Goal: Task Accomplishment & Management: Use online tool/utility

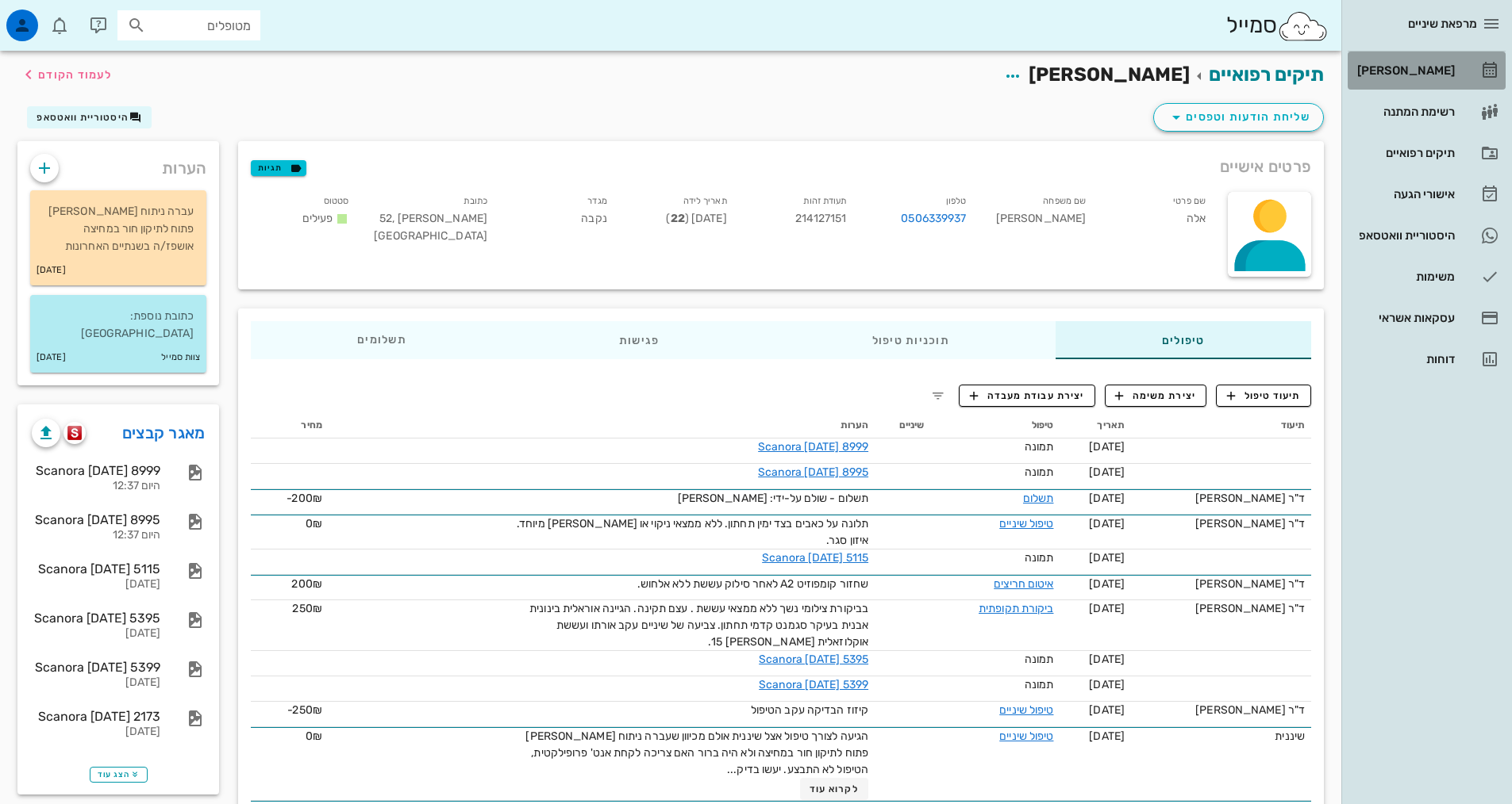
click at [1419, 63] on div "[PERSON_NAME]" at bounding box center [1404, 71] width 101 height 26
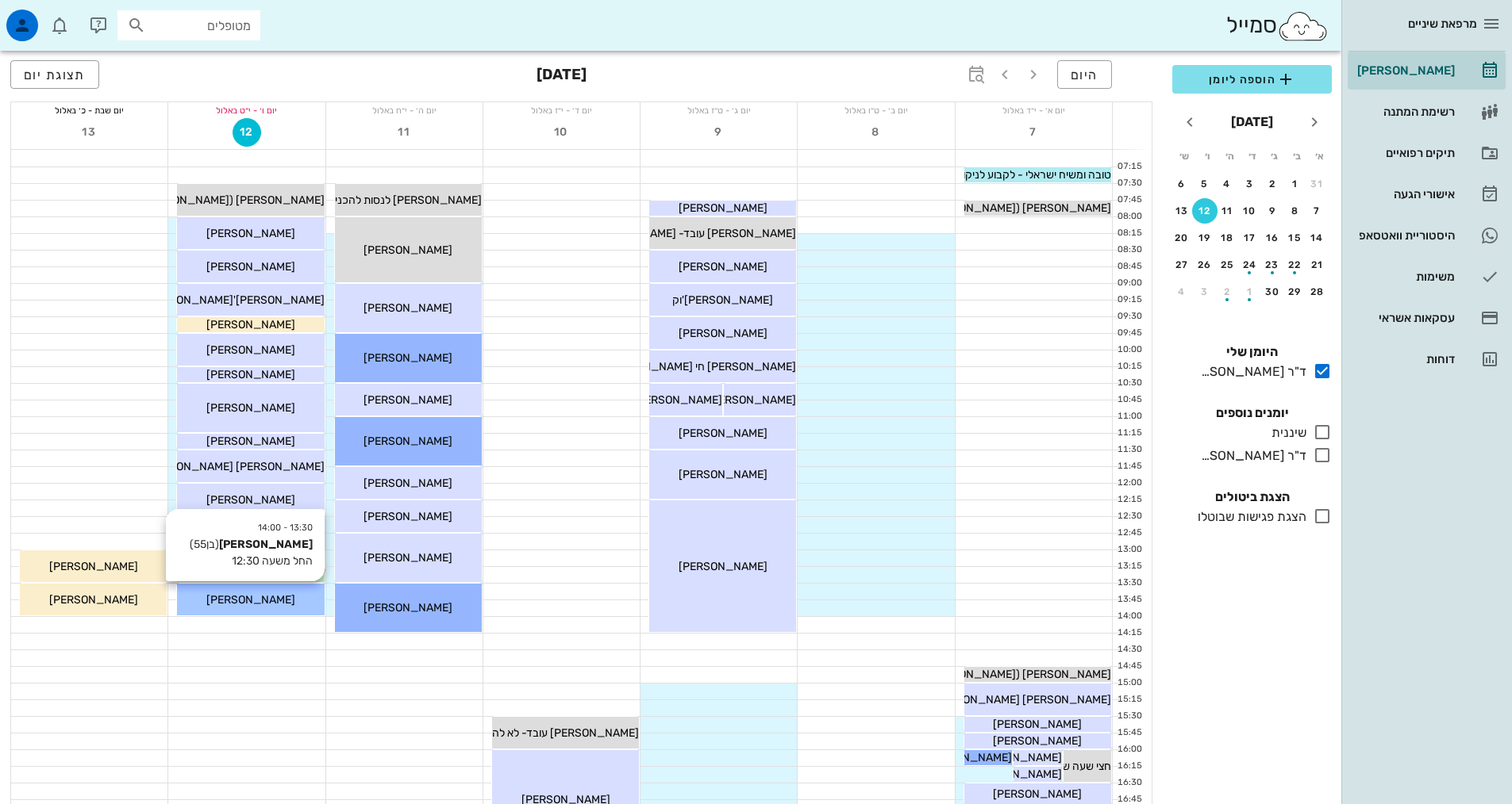
click at [265, 598] on span "[PERSON_NAME]" at bounding box center [250, 600] width 89 height 14
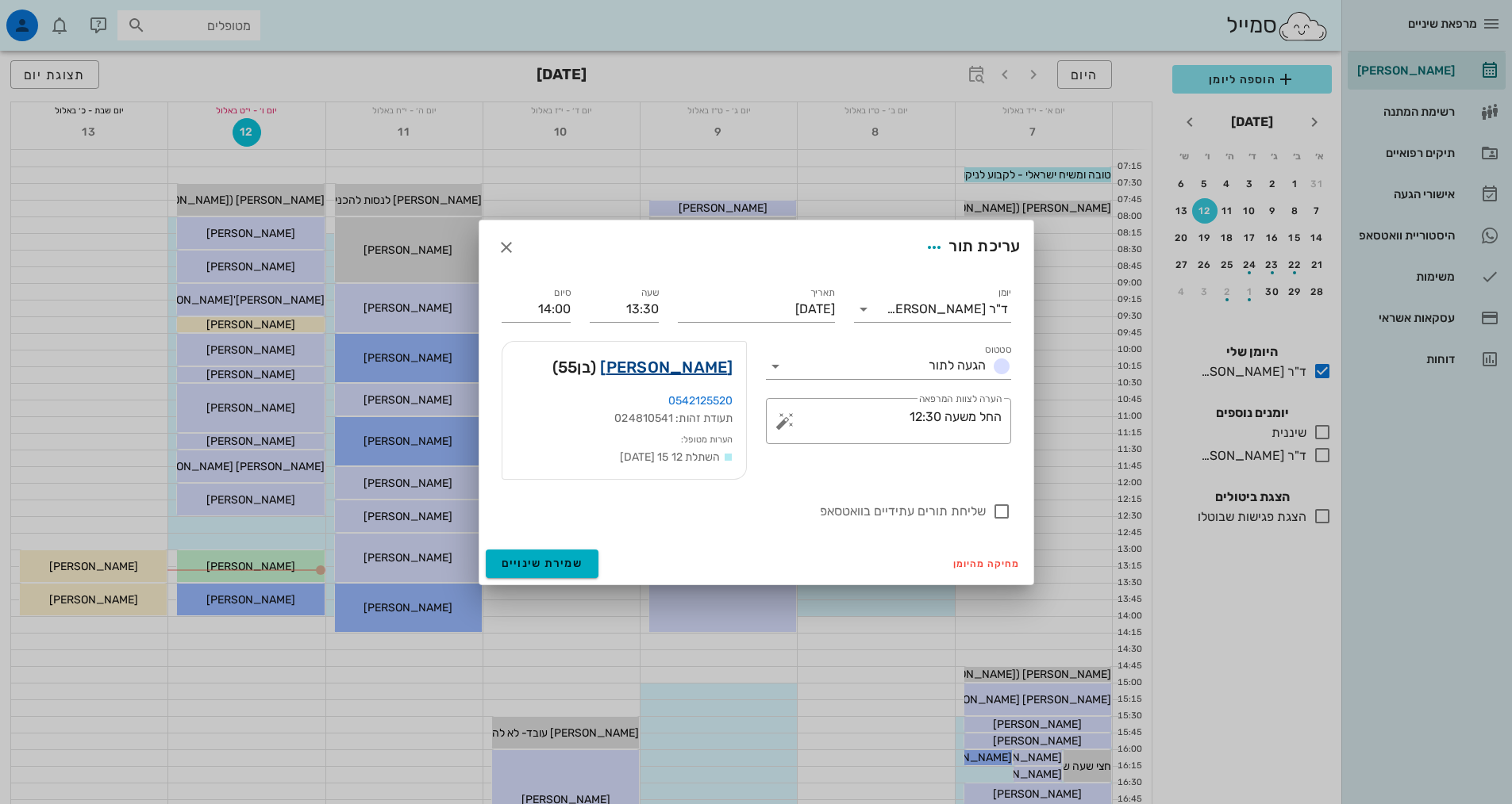
click at [704, 368] on link "[PERSON_NAME]" at bounding box center [666, 368] width 132 height 26
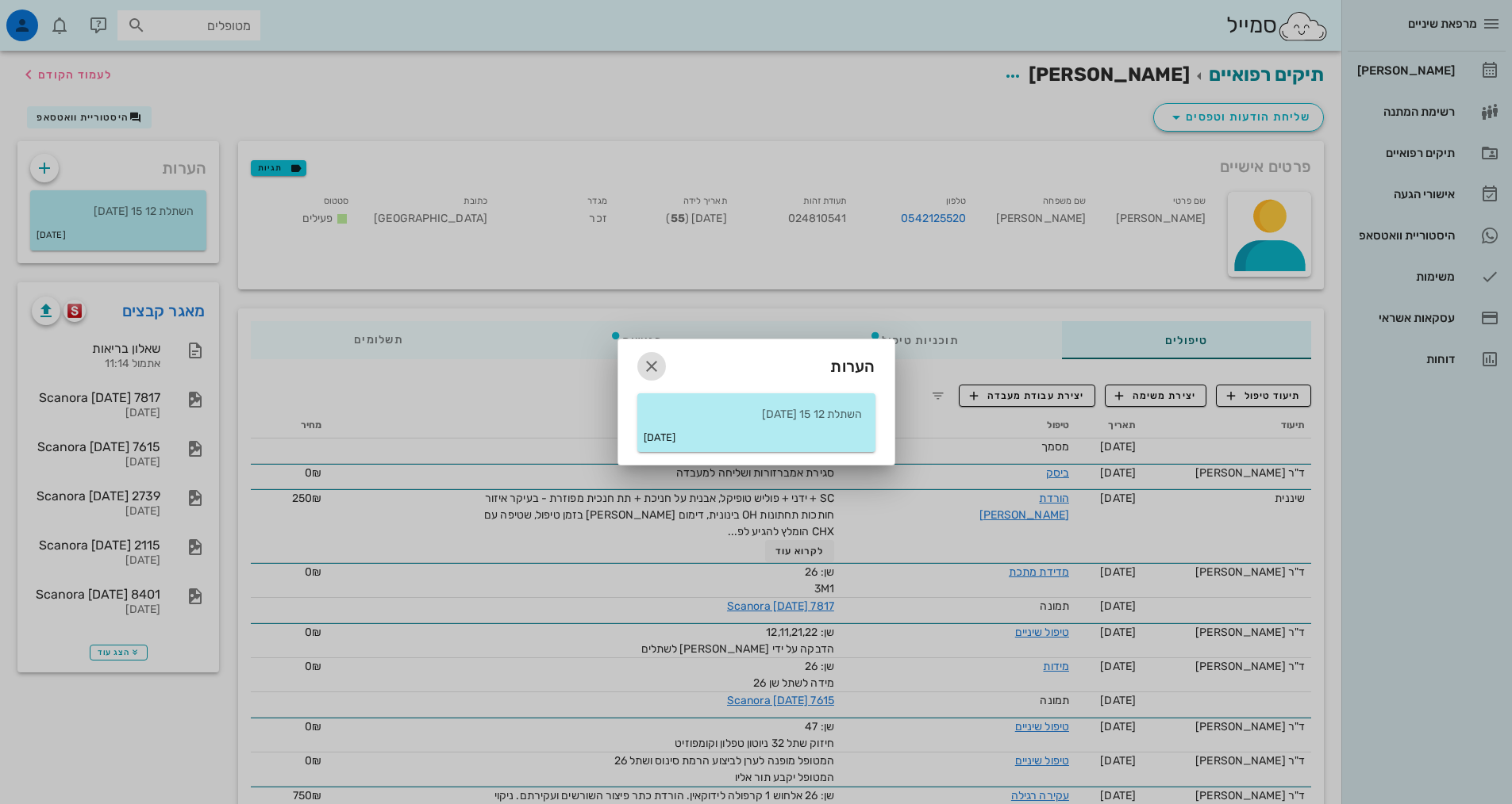
click at [657, 364] on icon "button" at bounding box center [651, 366] width 19 height 19
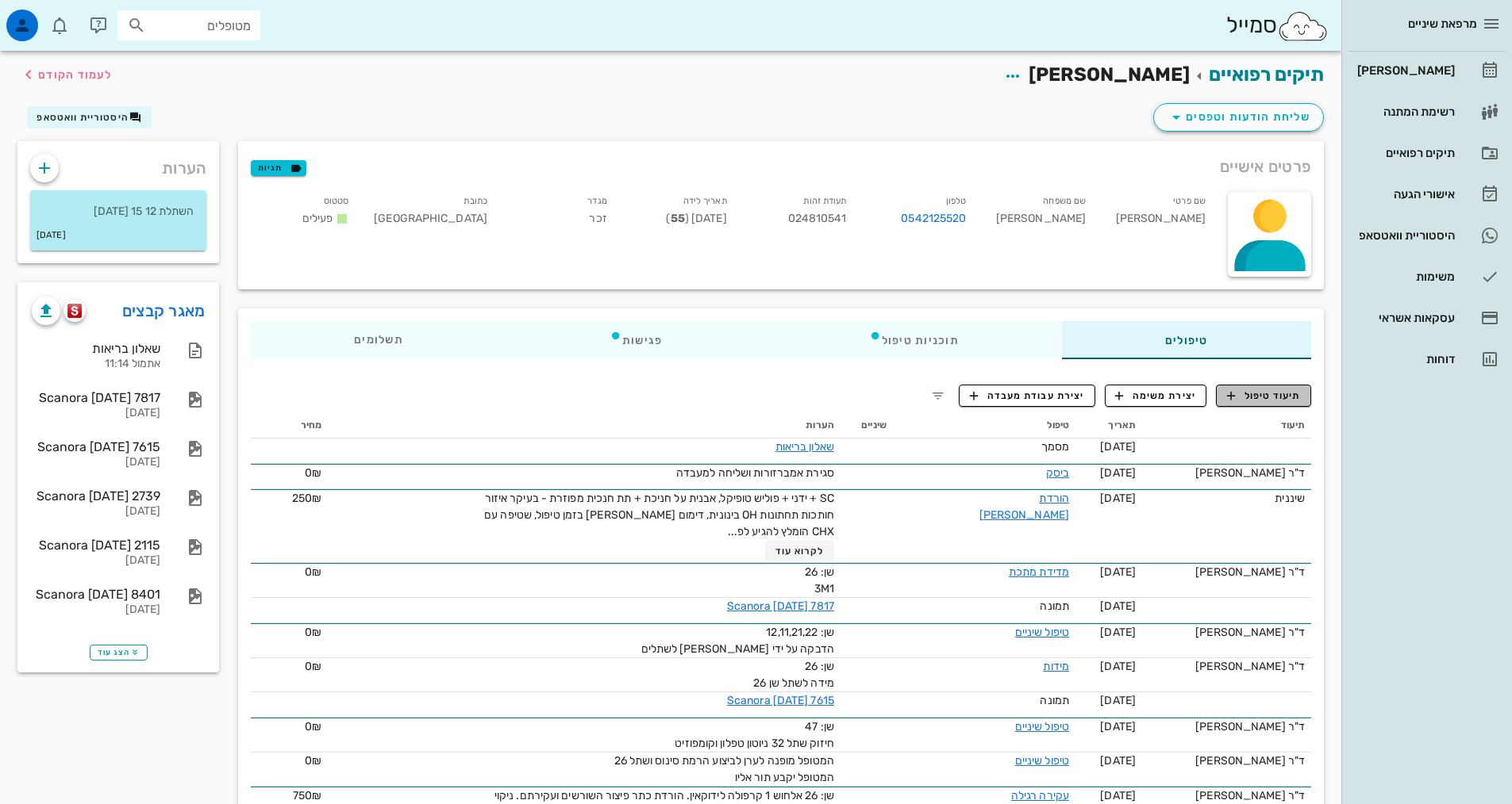
click at [1260, 391] on span "תיעוד טיפול" at bounding box center [1264, 396] width 74 height 15
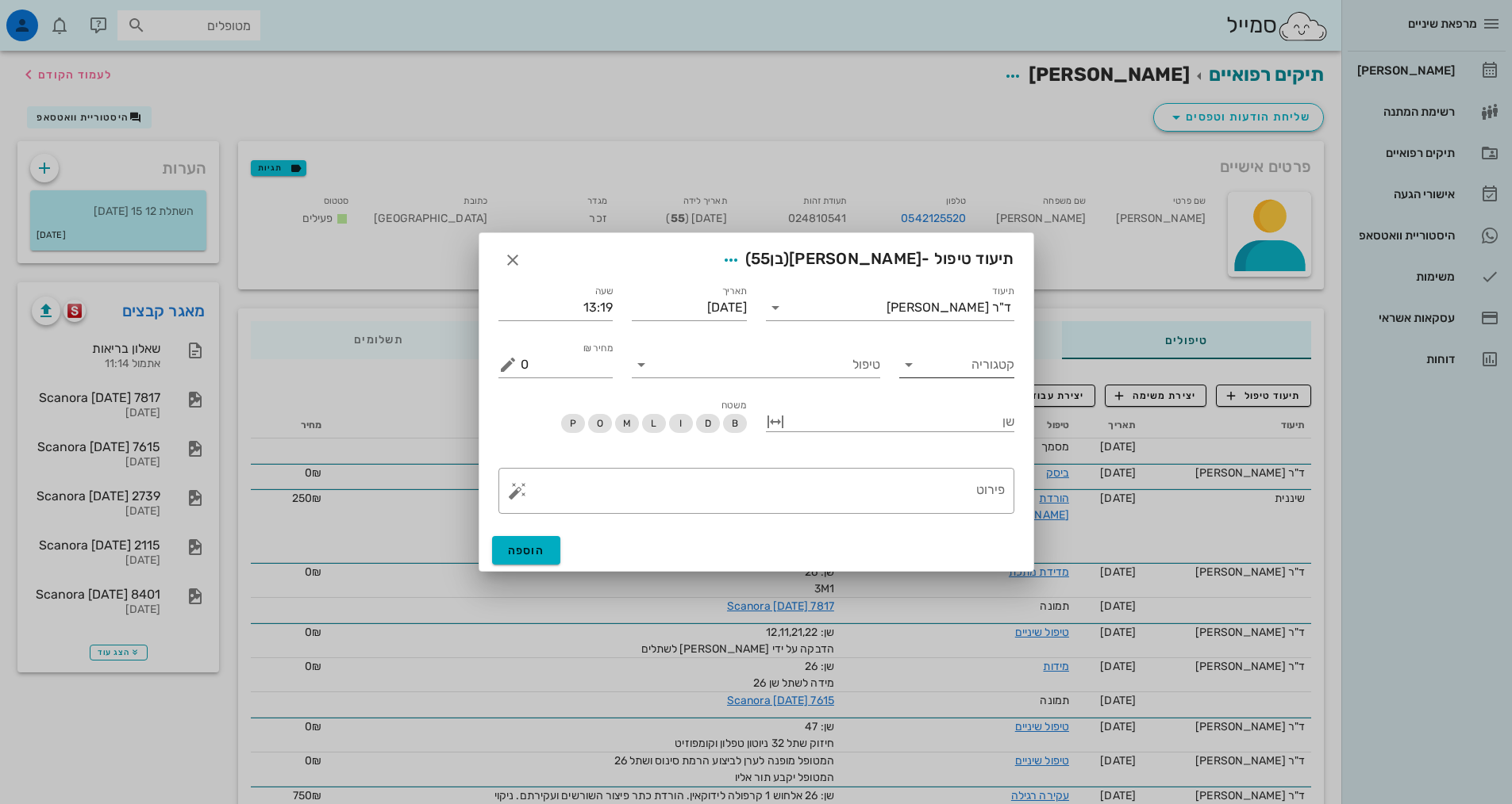
click at [911, 368] on icon at bounding box center [908, 365] width 19 height 19
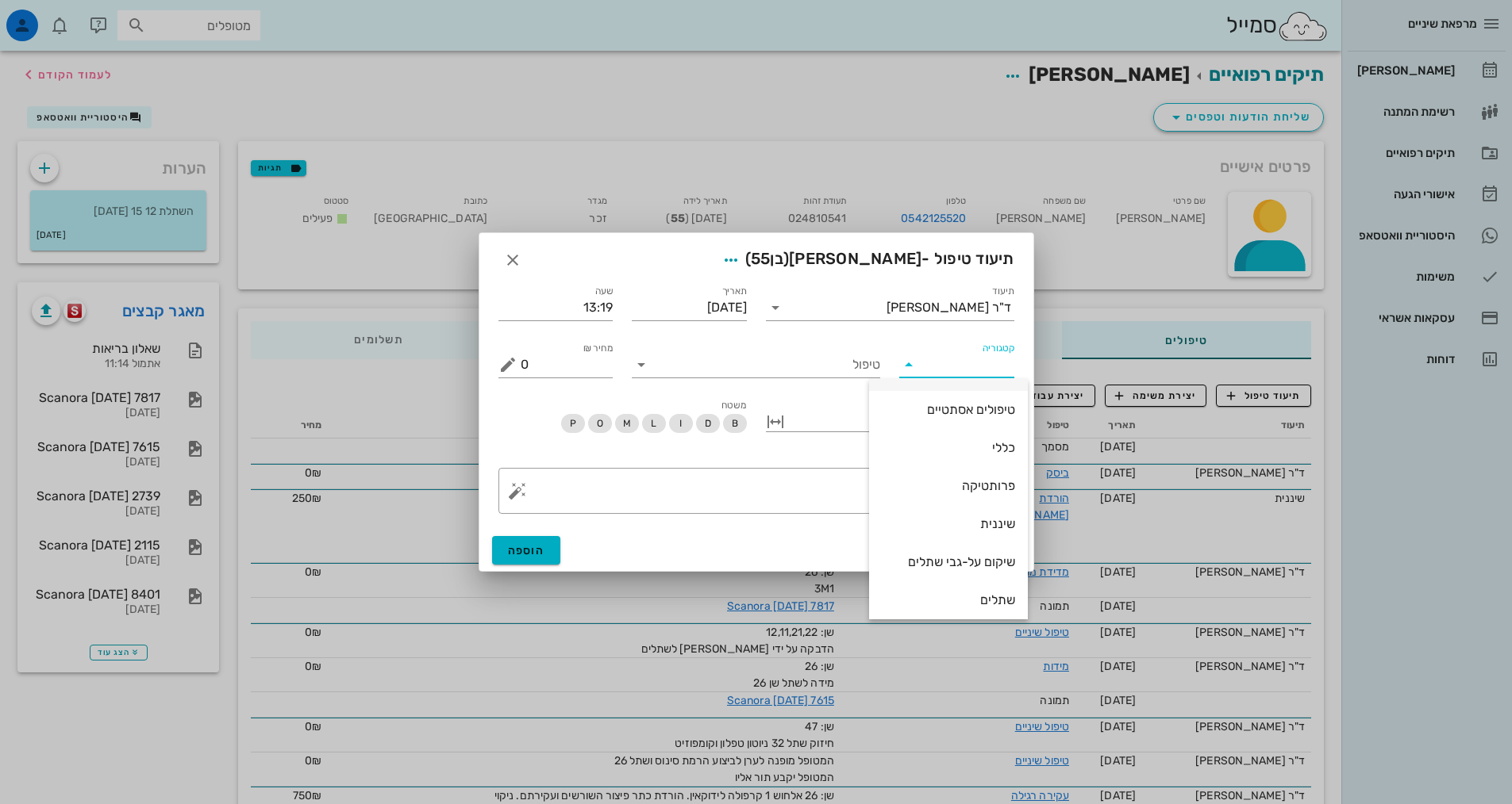
scroll to position [153, 0]
click at [980, 548] on div "שיקום על-גבי שתלים" at bounding box center [948, 555] width 133 height 34
type input "שיקום על-גבי שתלים"
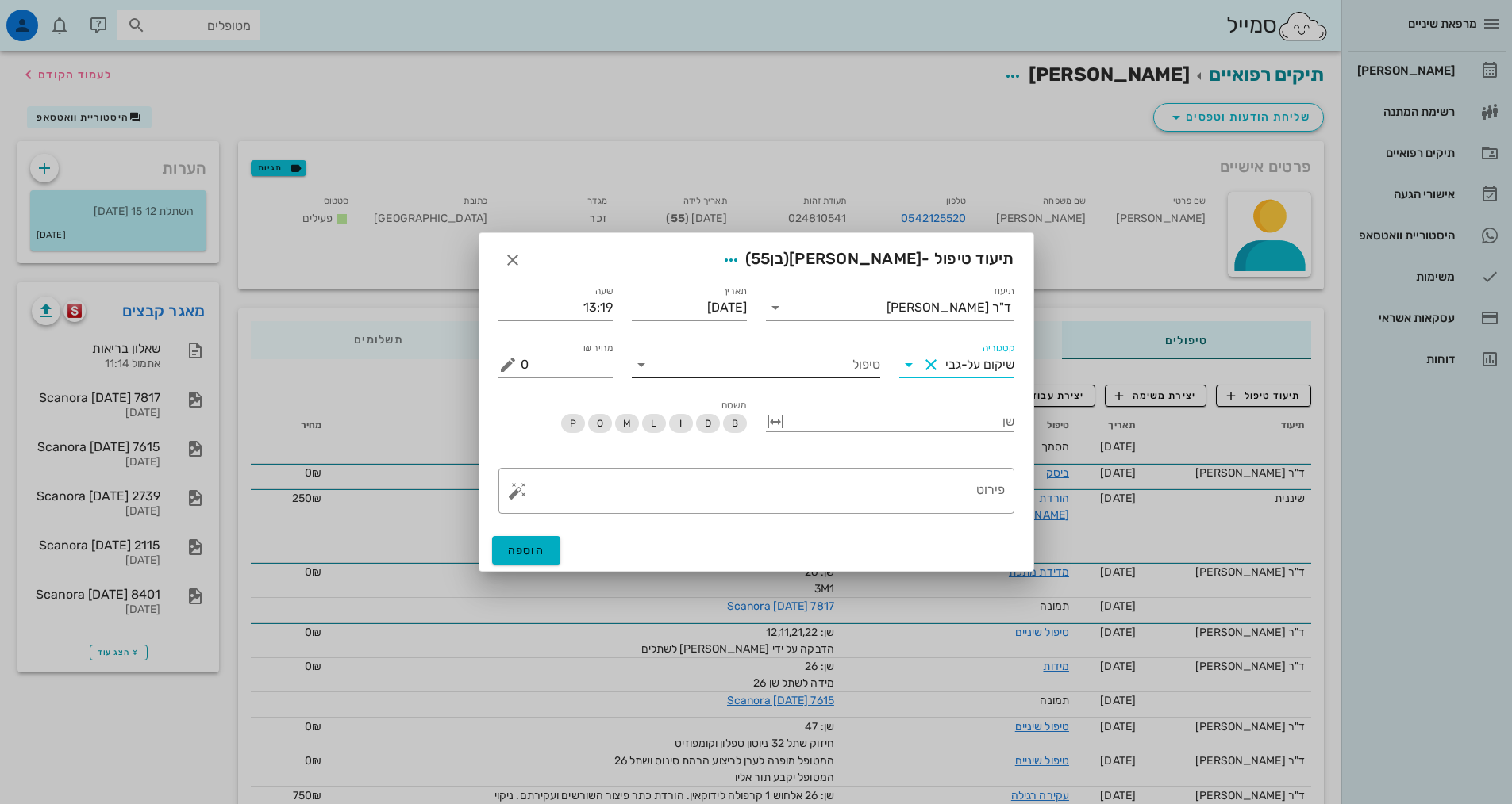
click at [640, 368] on icon at bounding box center [641, 365] width 19 height 19
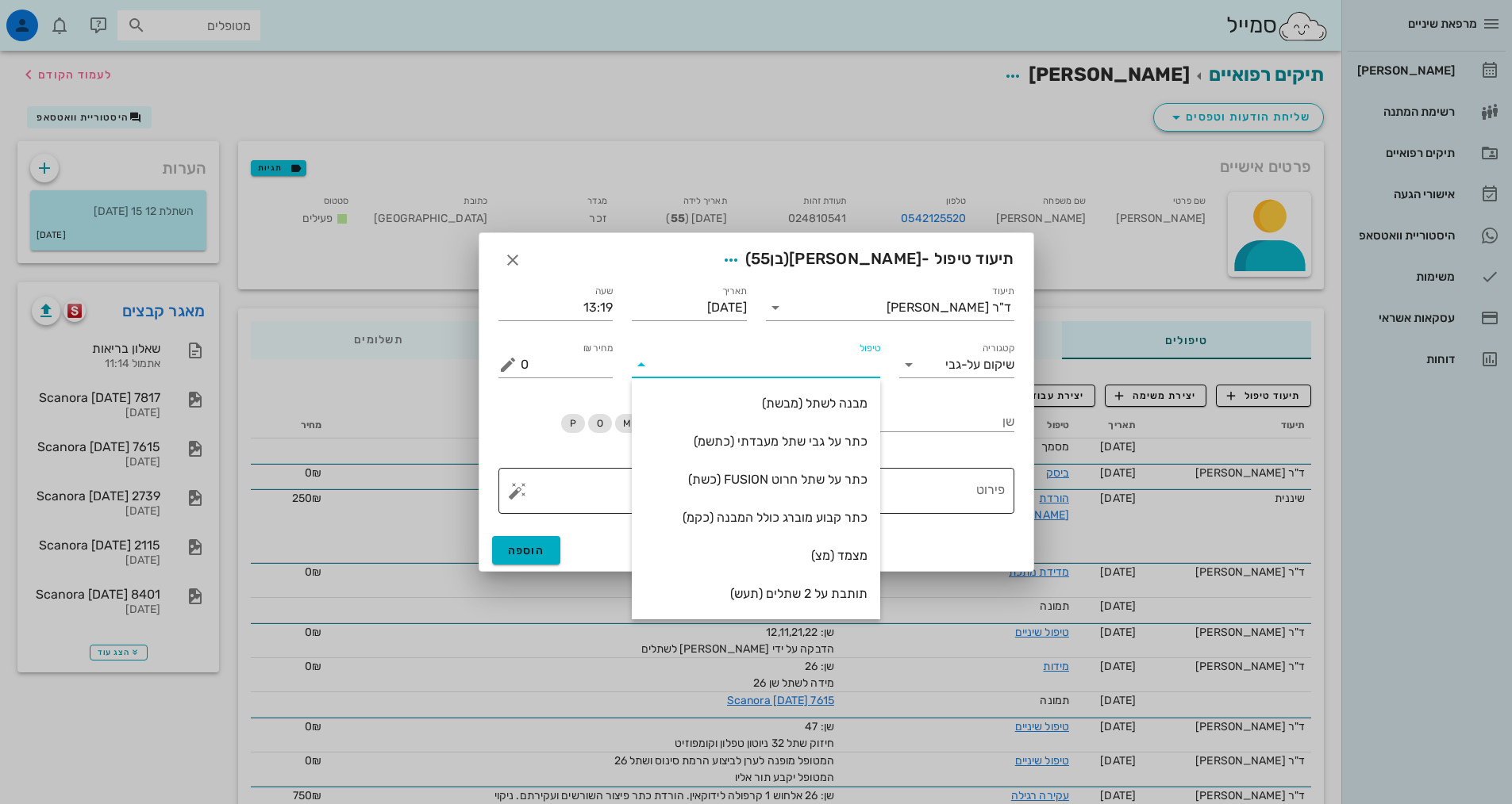
click at [823, 517] on div "כתר קבוע מוברג כולל המבנה (כקמ)" at bounding box center [756, 517] width 223 height 15
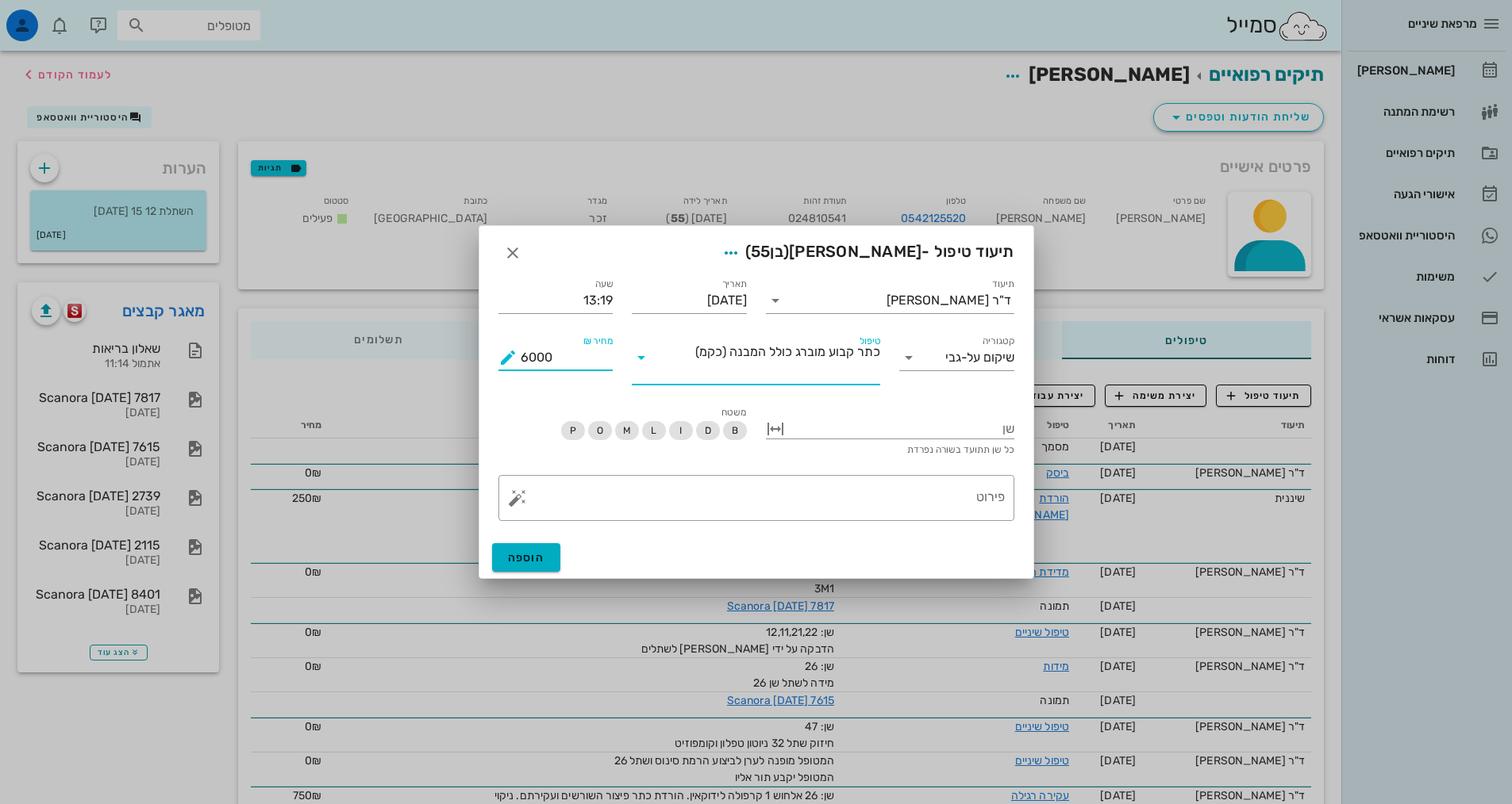
drag, startPoint x: 567, startPoint y: 354, endPoint x: 486, endPoint y: 363, distance: 81.5
click at [486, 363] on div "תיעוד ד"ר [PERSON_NAME] תאריך [DATE] שעה 13:19 קטגוריה שיקום על-גבי שתלים טיפול…" at bounding box center [756, 401] width 554 height 271
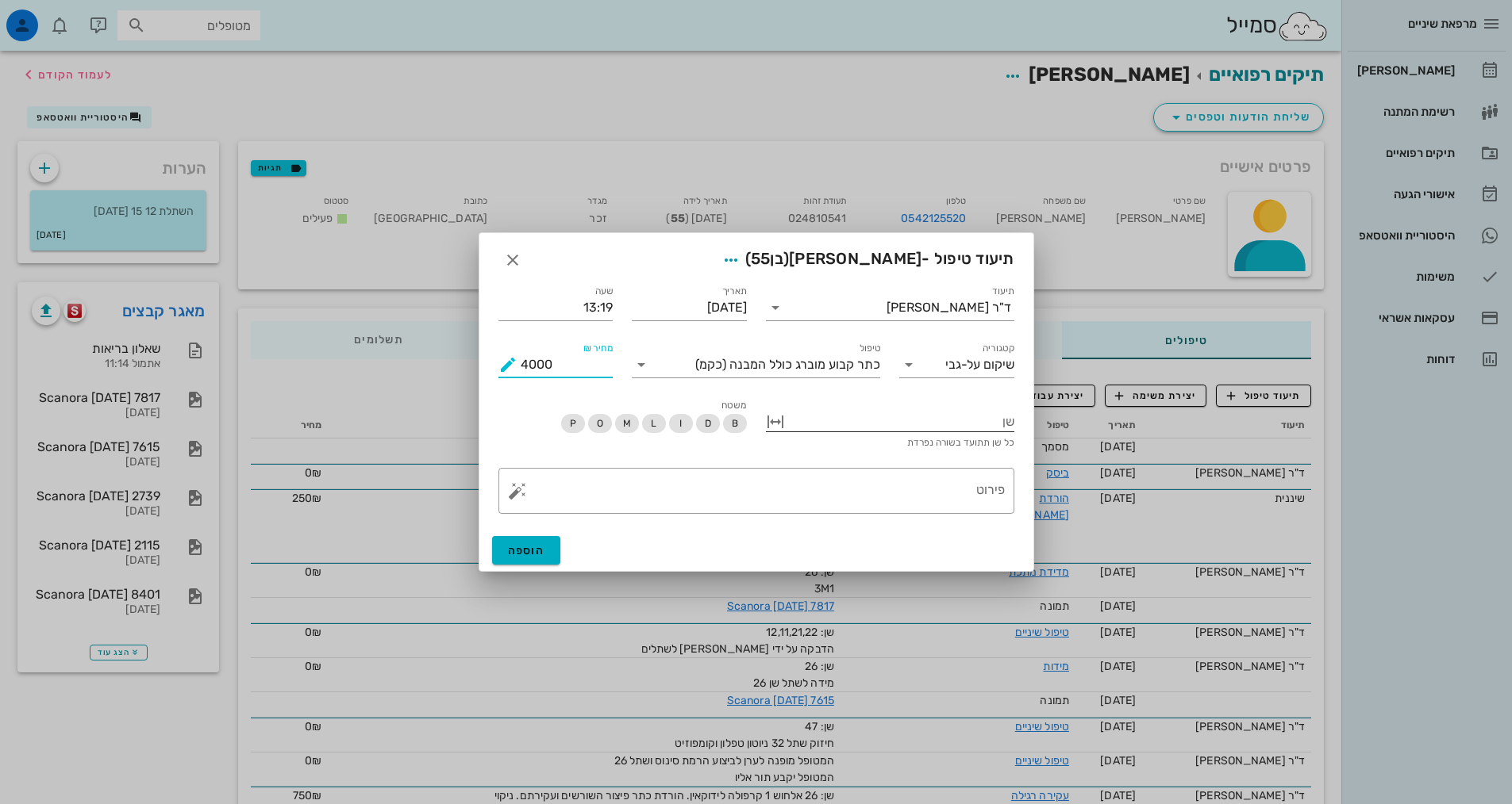
type input "4000"
click at [998, 422] on div at bounding box center [901, 420] width 226 height 20
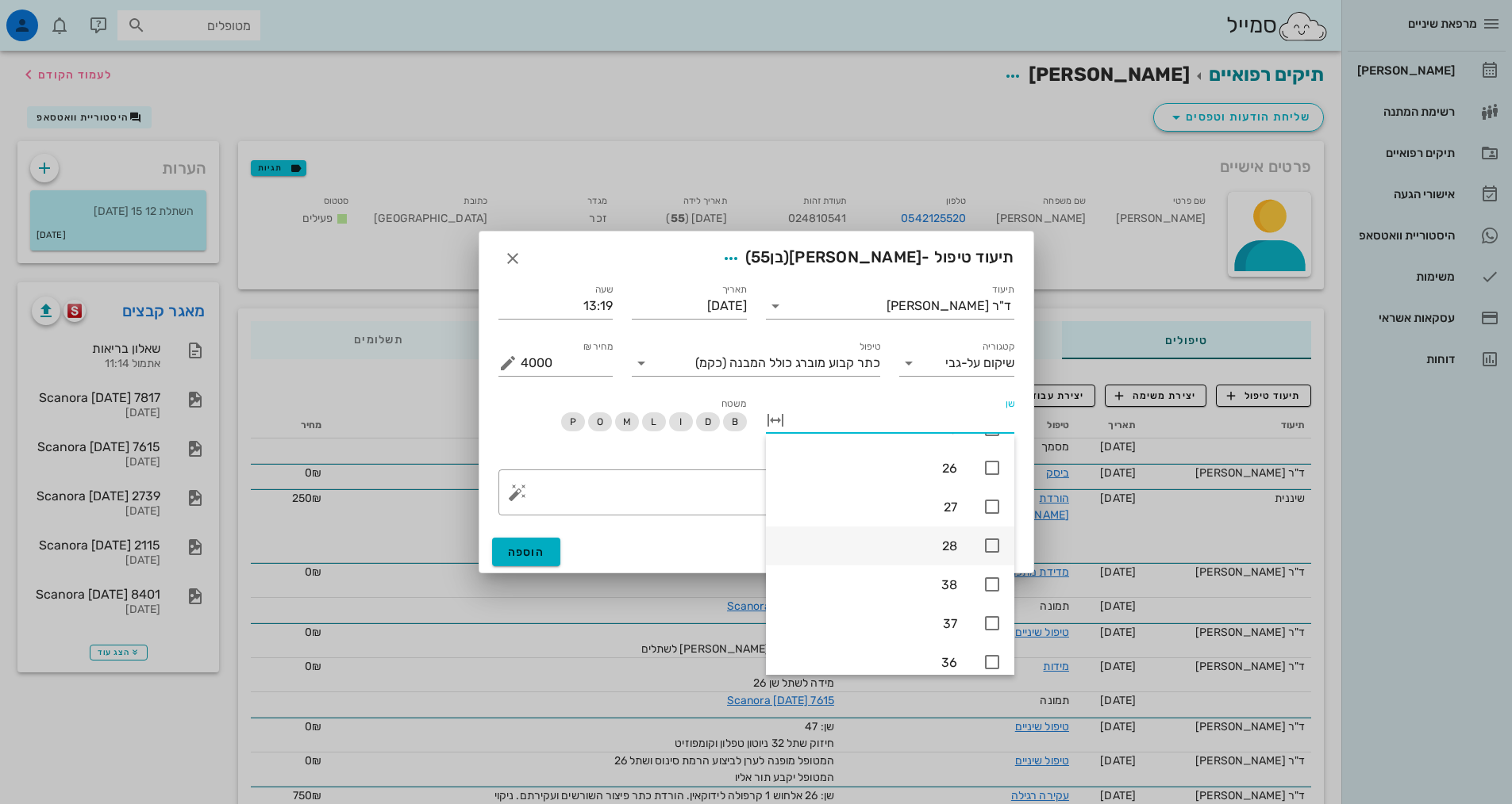
scroll to position [470, 0]
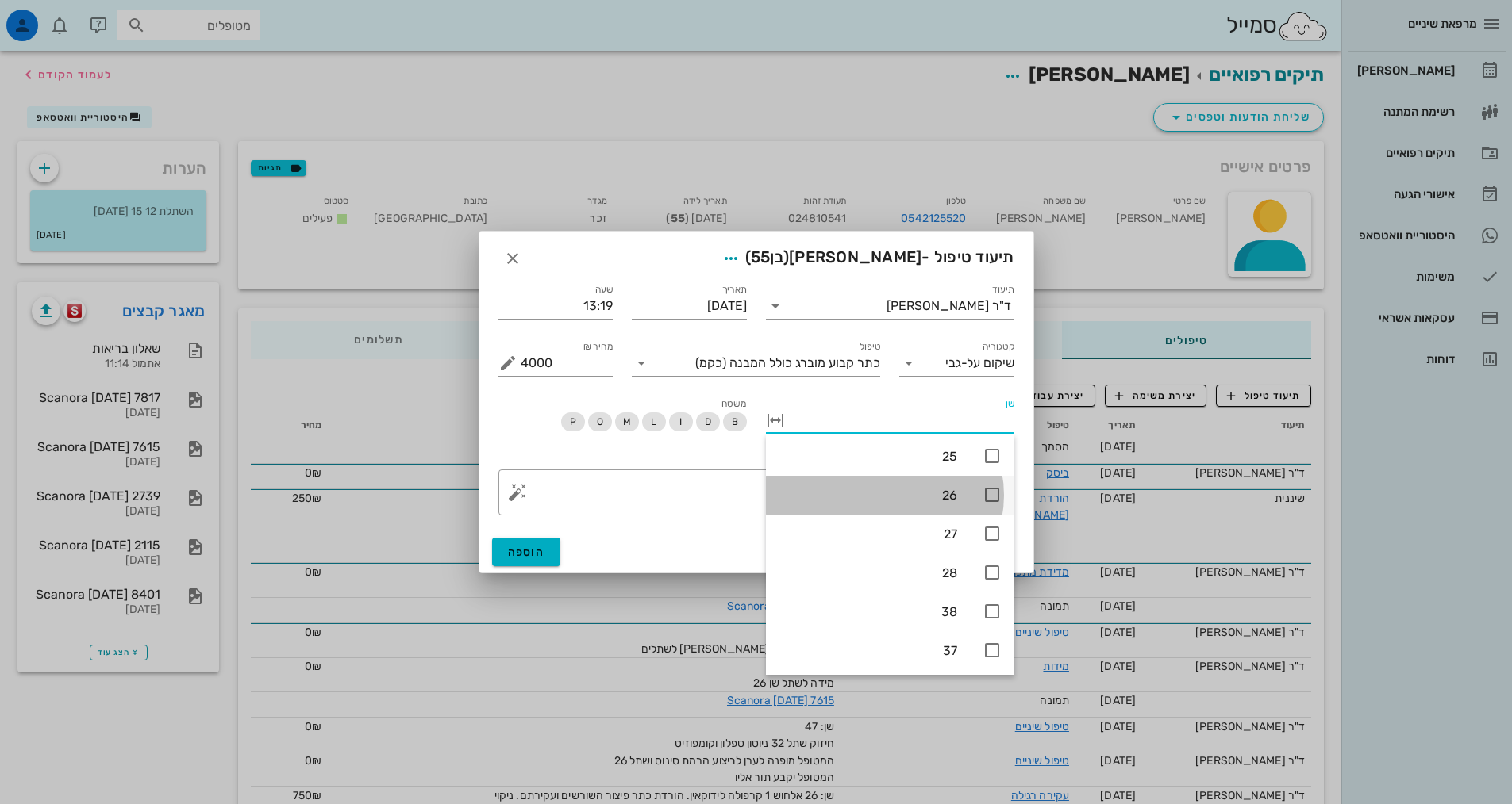
click at [993, 493] on icon at bounding box center [992, 494] width 19 height 19
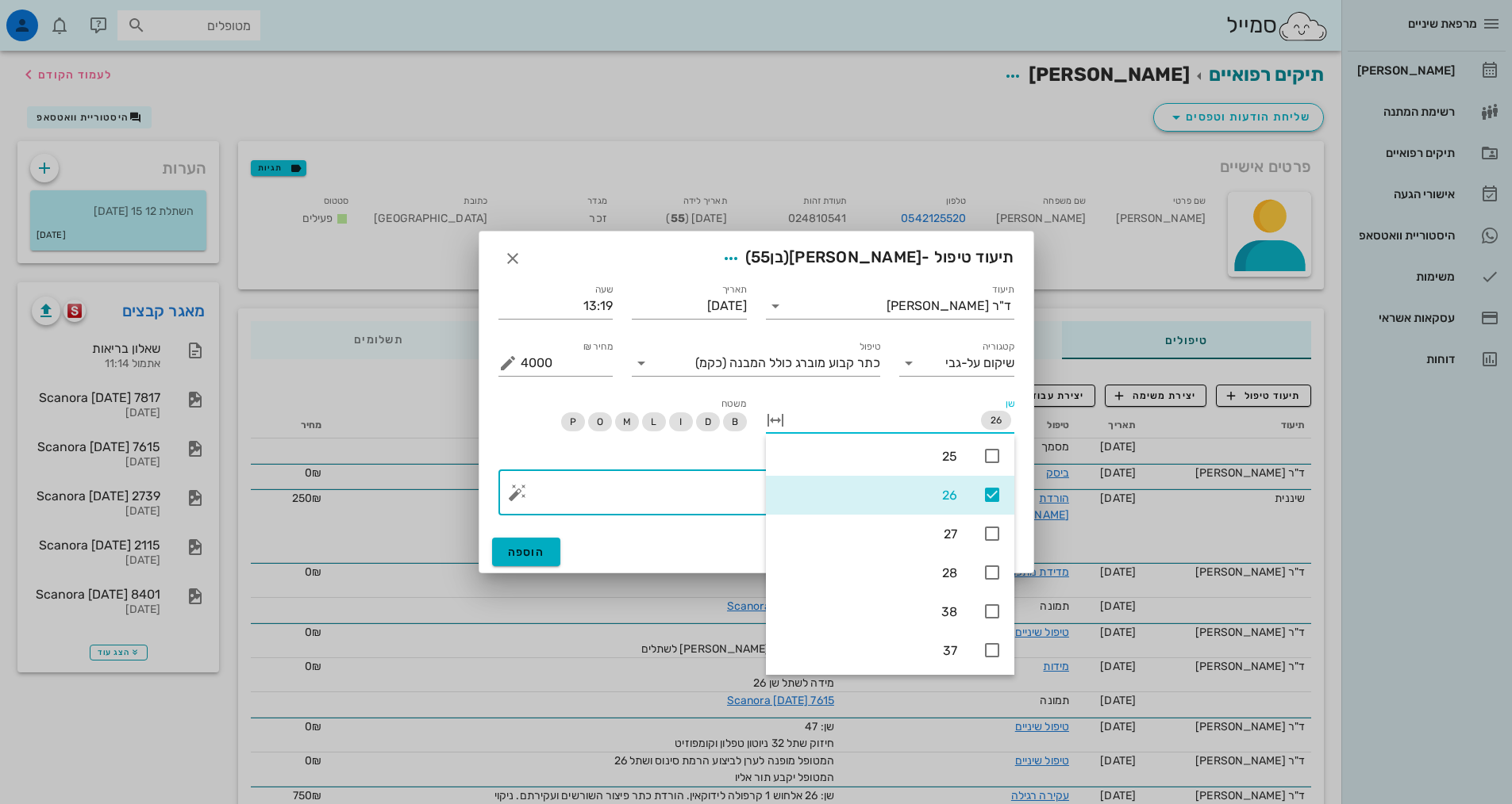
drag, startPoint x: 715, startPoint y: 492, endPoint x: 727, endPoint y: 492, distance: 12.0
click at [717, 492] on textarea "פירוט" at bounding box center [762, 496] width 484 height 38
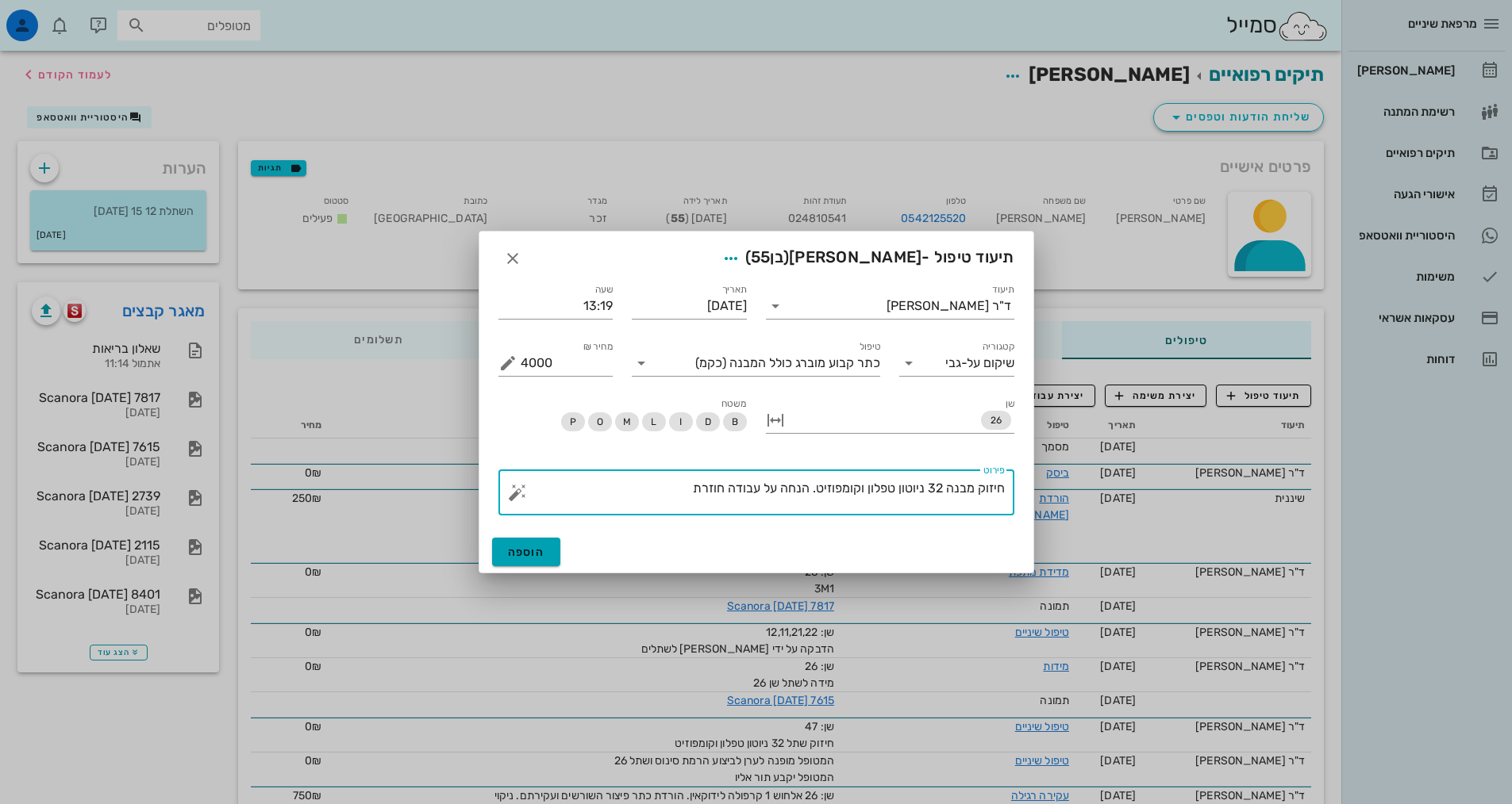
type textarea "חיזוק מבנה 32 ניוטון טפלון וקומפוזיט. הנחה על עבודה חוזרת"
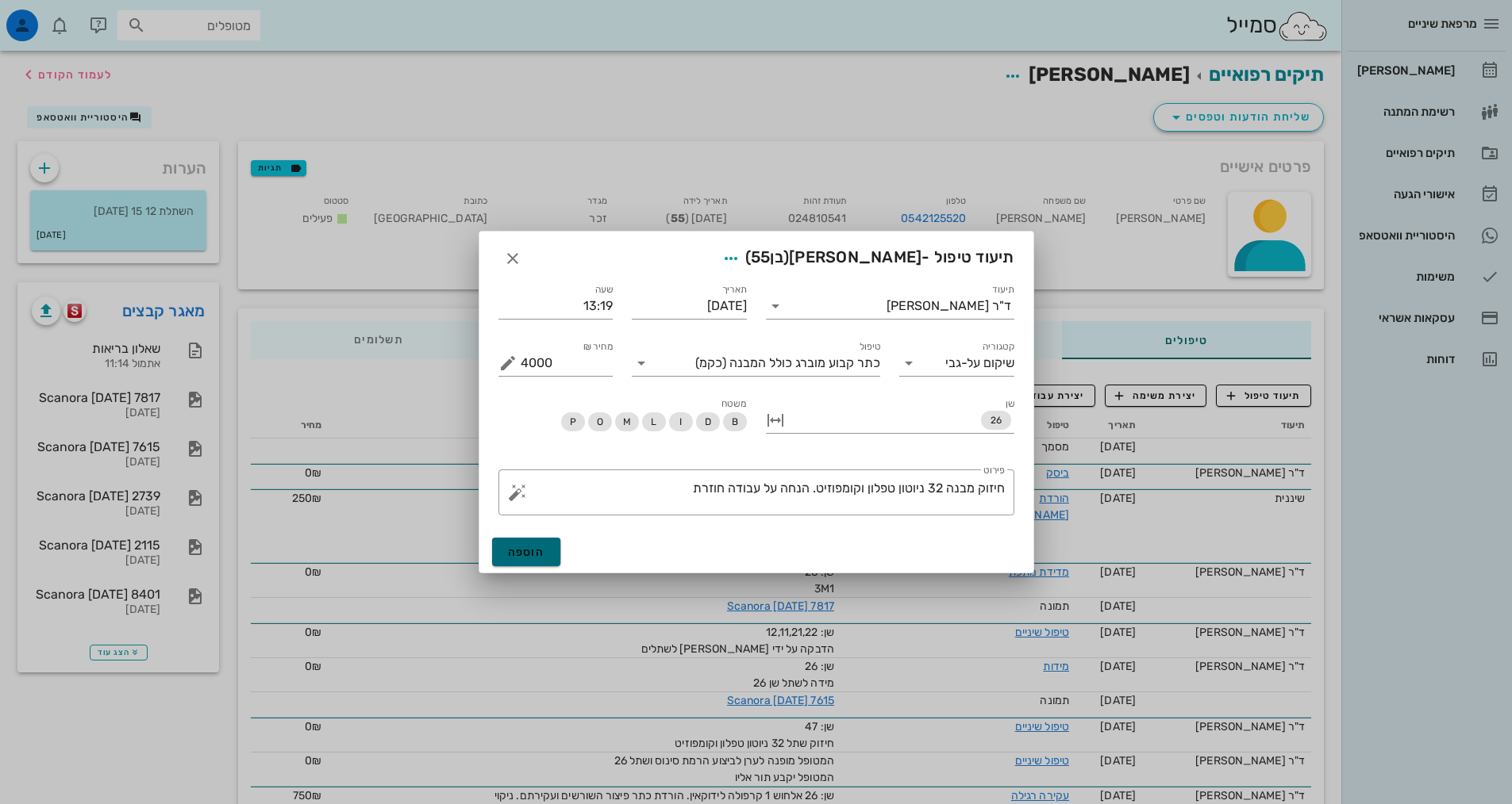
click at [548, 548] on button "הוספה" at bounding box center [526, 551] width 69 height 28
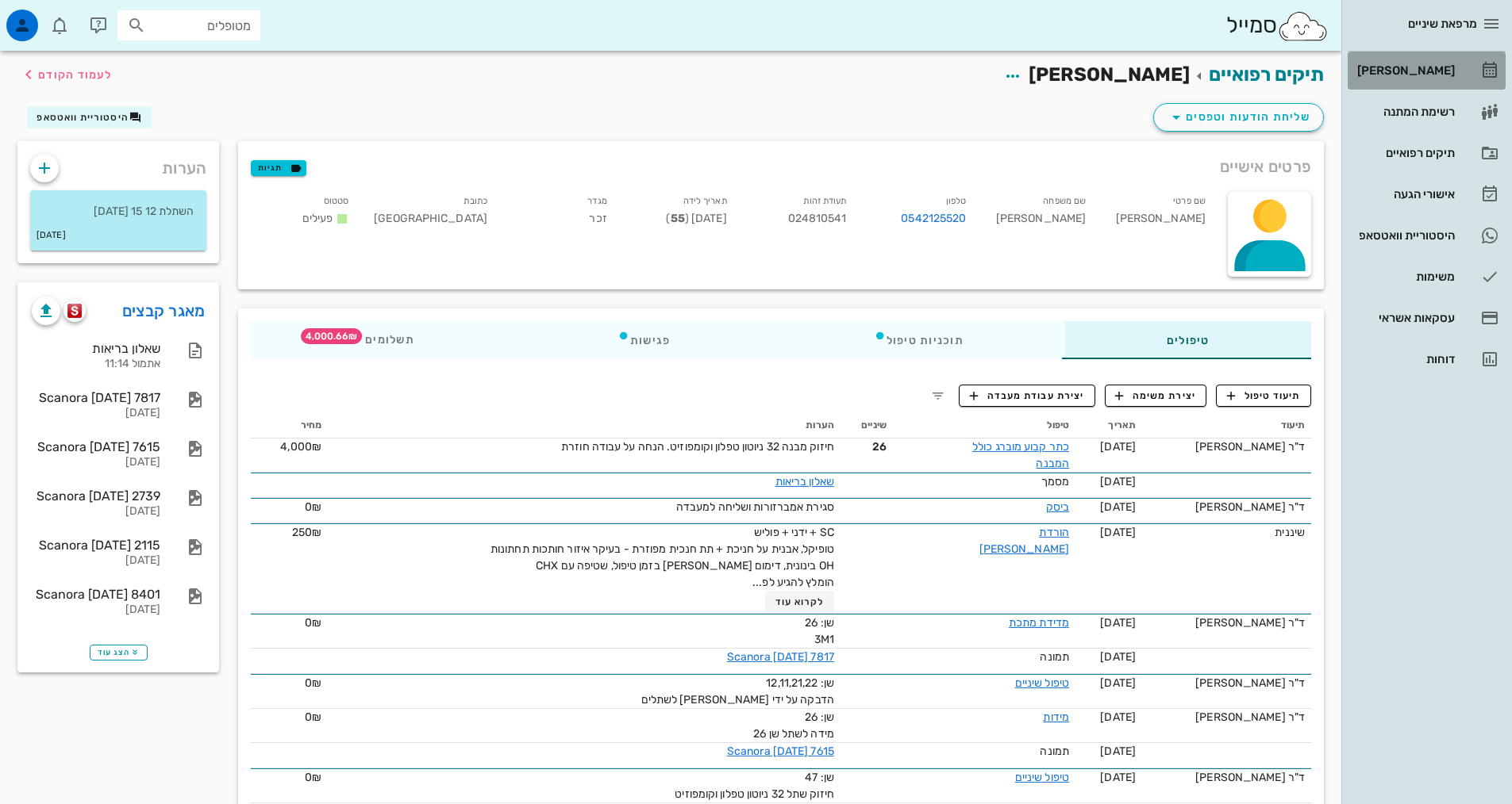
click at [1441, 67] on div "[PERSON_NAME]" at bounding box center [1404, 71] width 101 height 13
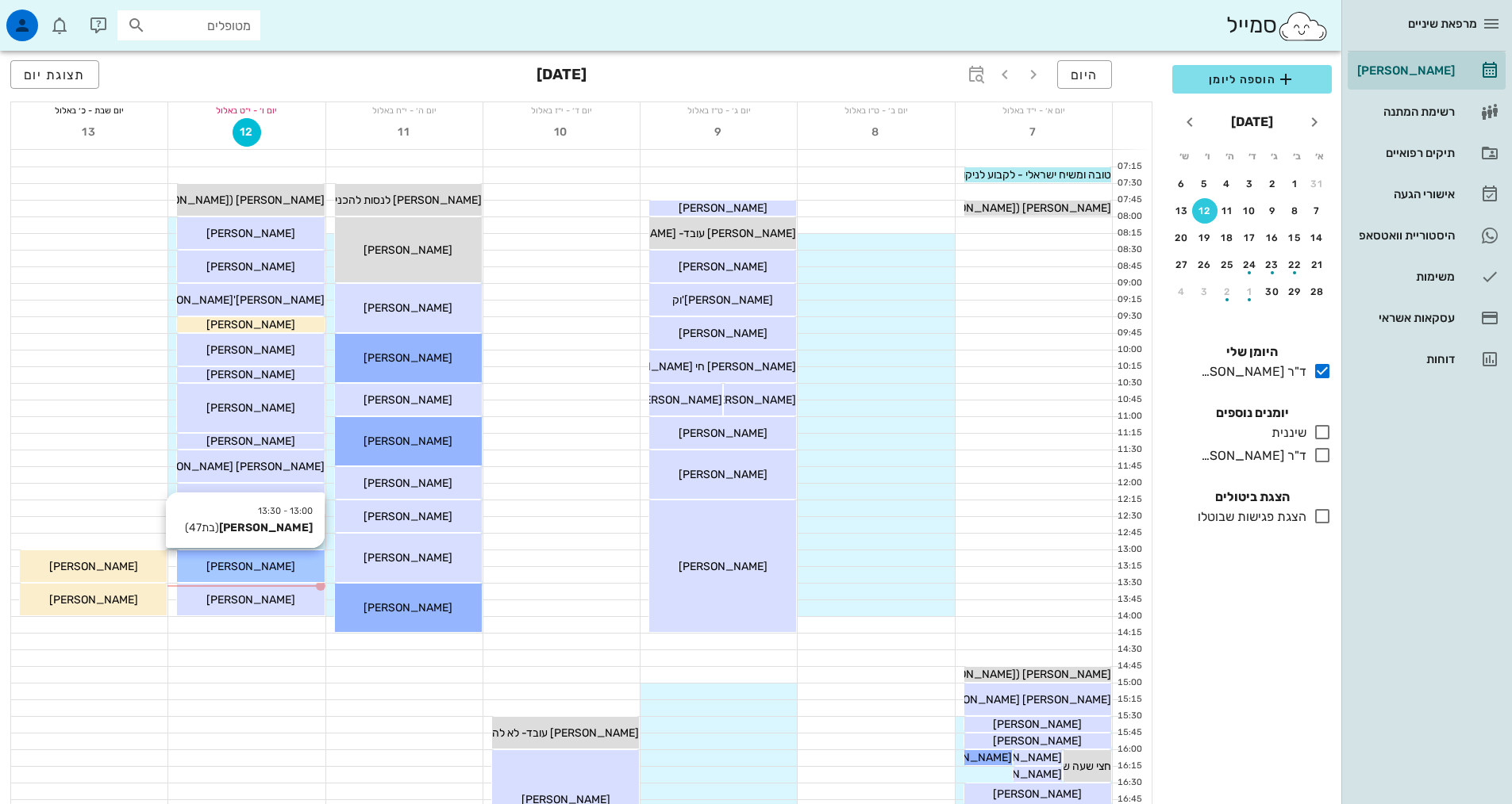
click at [225, 570] on span "[PERSON_NAME]" at bounding box center [250, 566] width 89 height 14
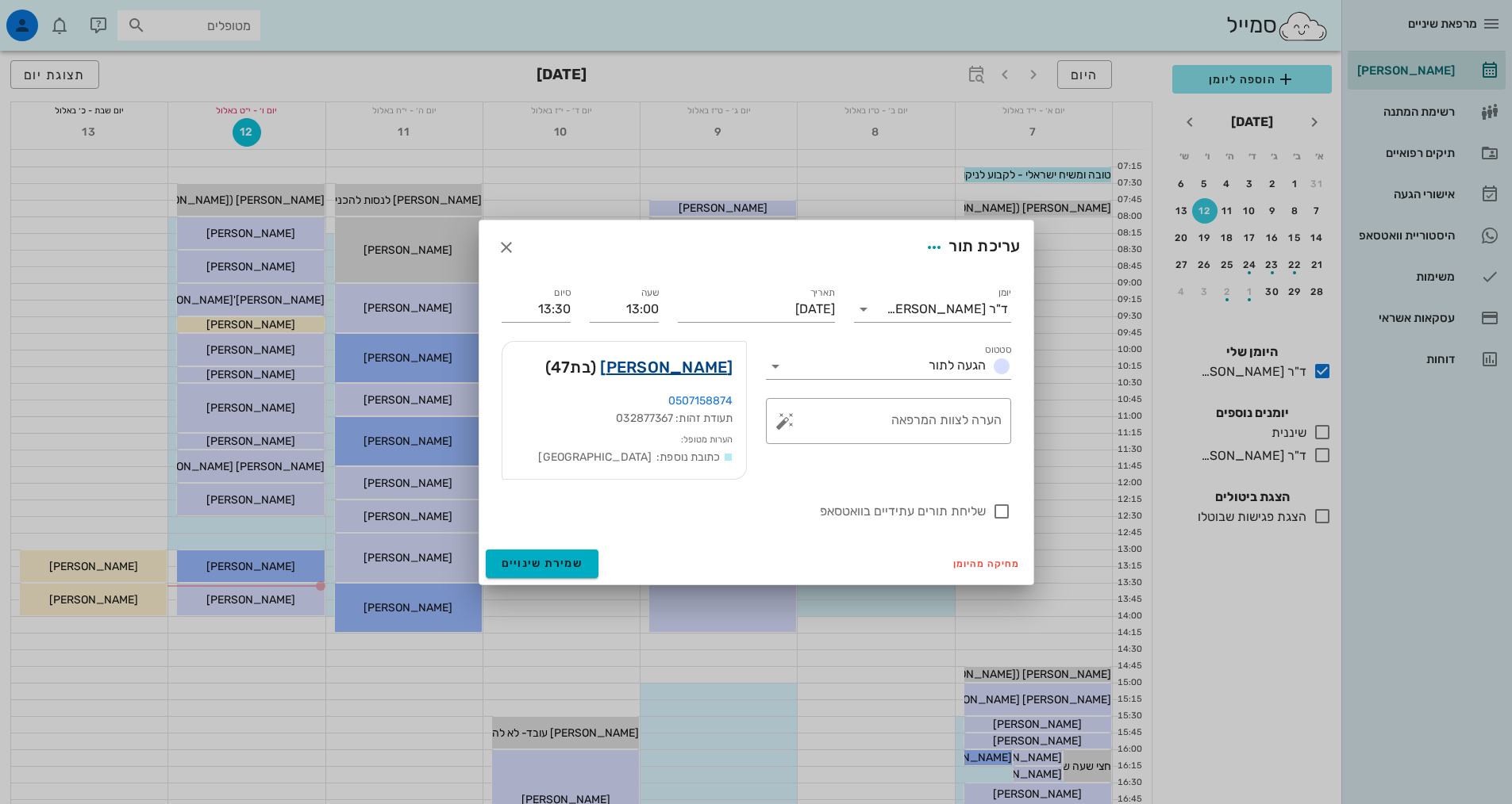
click at [711, 366] on link "[PERSON_NAME]" at bounding box center [666, 368] width 132 height 26
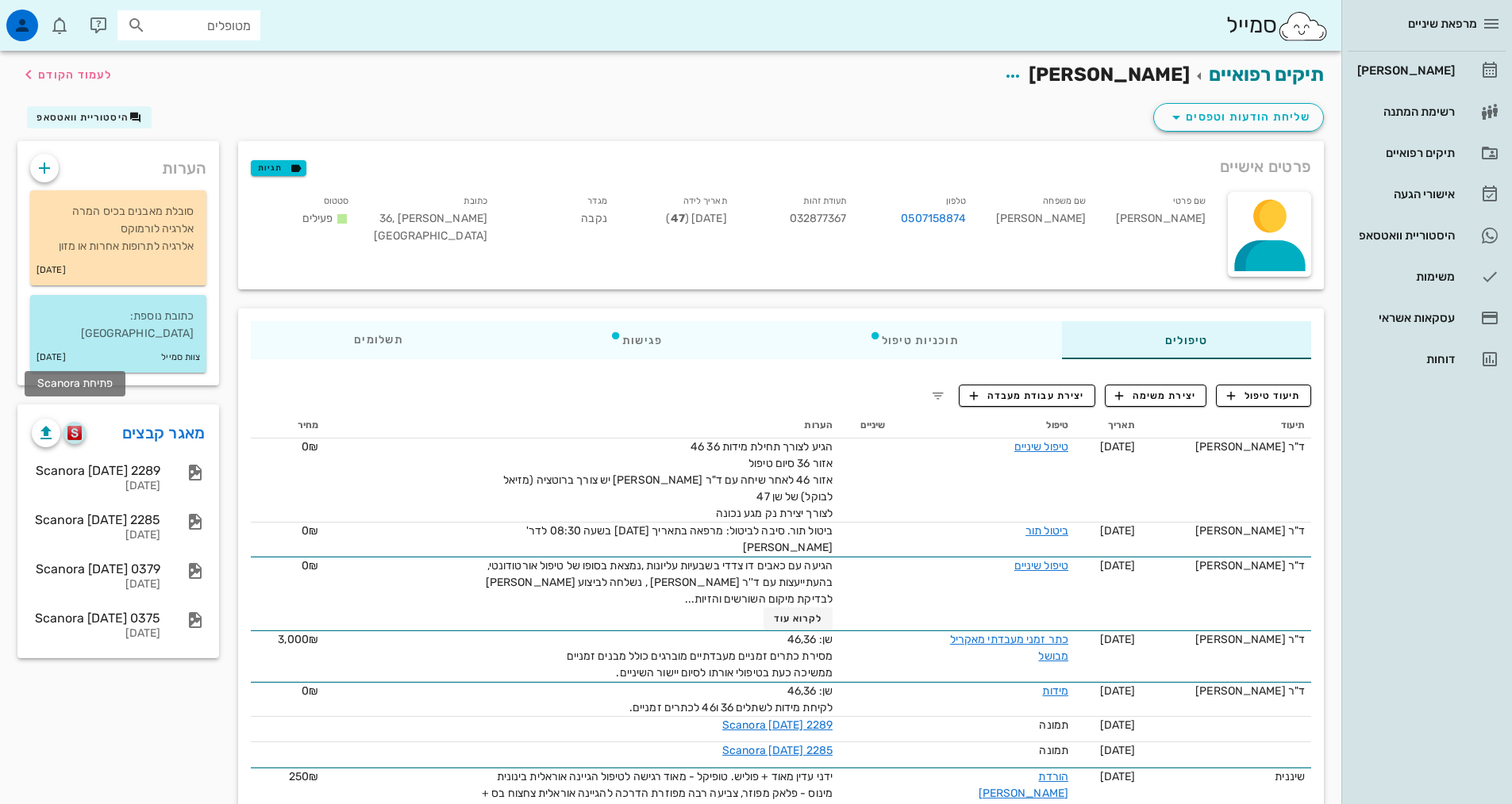
click at [82, 426] on img "button" at bounding box center [74, 434] width 15 height 15
